Goal: Information Seeking & Learning: Learn about a topic

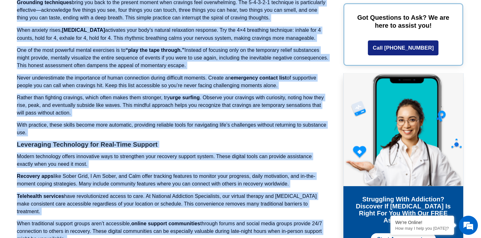
scroll to position [6039, 0]
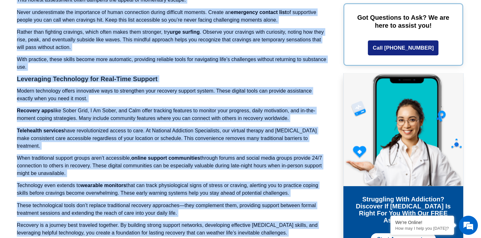
drag, startPoint x: 18, startPoint y: 72, endPoint x: 63, endPoint y: 223, distance: 157.9
drag, startPoint x: 63, startPoint y: 223, endPoint x: 40, endPoint y: 194, distance: 37.1
copy div "Loremipsu Dolorsit Ametconsec: Adi 18 Elitse Doei tem Incidid Utl Etdolor ma Al…"
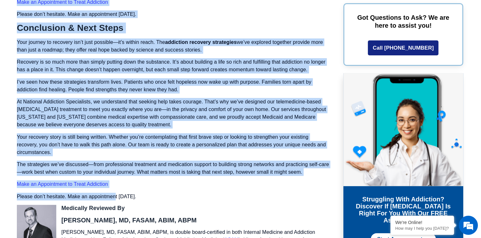
scroll to position [6770, 0]
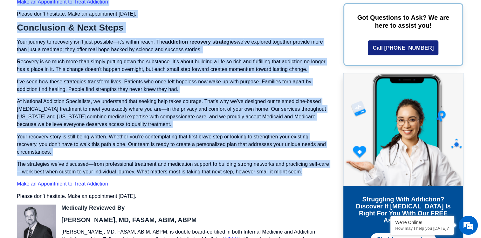
drag, startPoint x: 66, startPoint y: 102, endPoint x: 334, endPoint y: 159, distance: 274.1
click at [115, 99] on p "At National Addiction Specialists, we understand that seeking help takes courag…" at bounding box center [173, 113] width 312 height 31
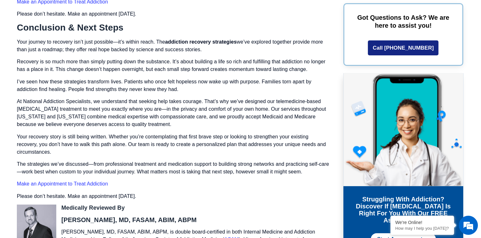
click at [17, 58] on p "Recovery is so much more than simply putting down the substance. It’s about bui…" at bounding box center [173, 65] width 312 height 15
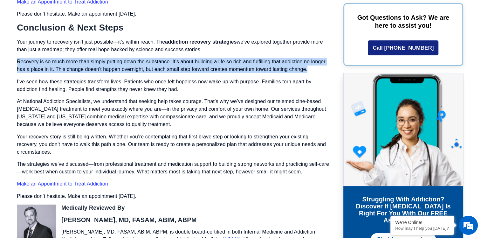
drag, startPoint x: 17, startPoint y: 45, endPoint x: 315, endPoint y: 58, distance: 298.1
click at [315, 58] on p "Recovery is so much more than simply putting down the substance. It’s about bui…" at bounding box center [173, 65] width 312 height 15
copy p "Recovery is so much more than simply putting down the substance. It’s about bui…"
